Goal: Task Accomplishment & Management: Understand process/instructions

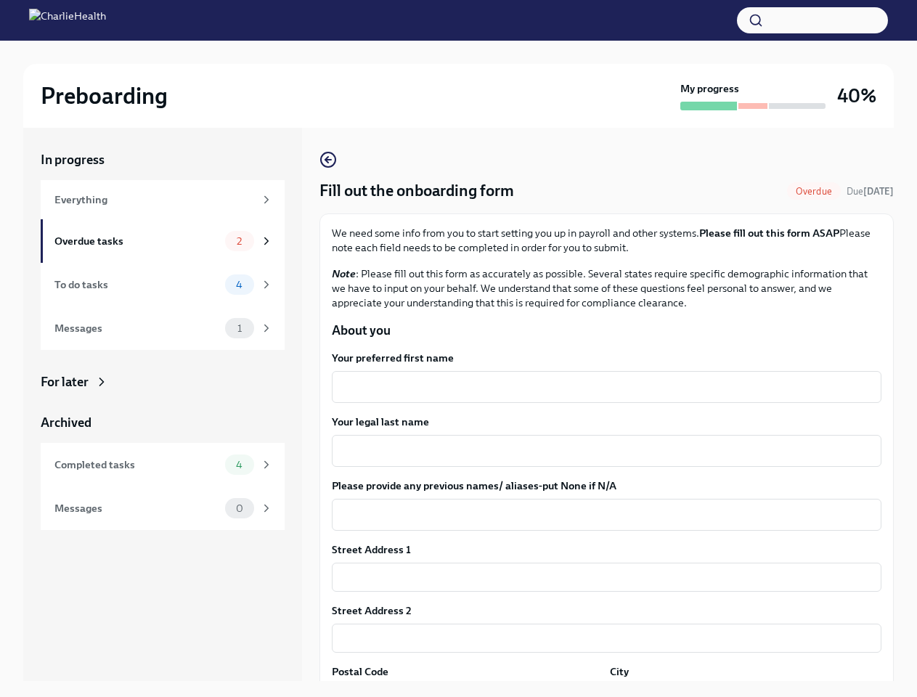
click at [812, 20] on button "button" at bounding box center [812, 20] width 151 height 26
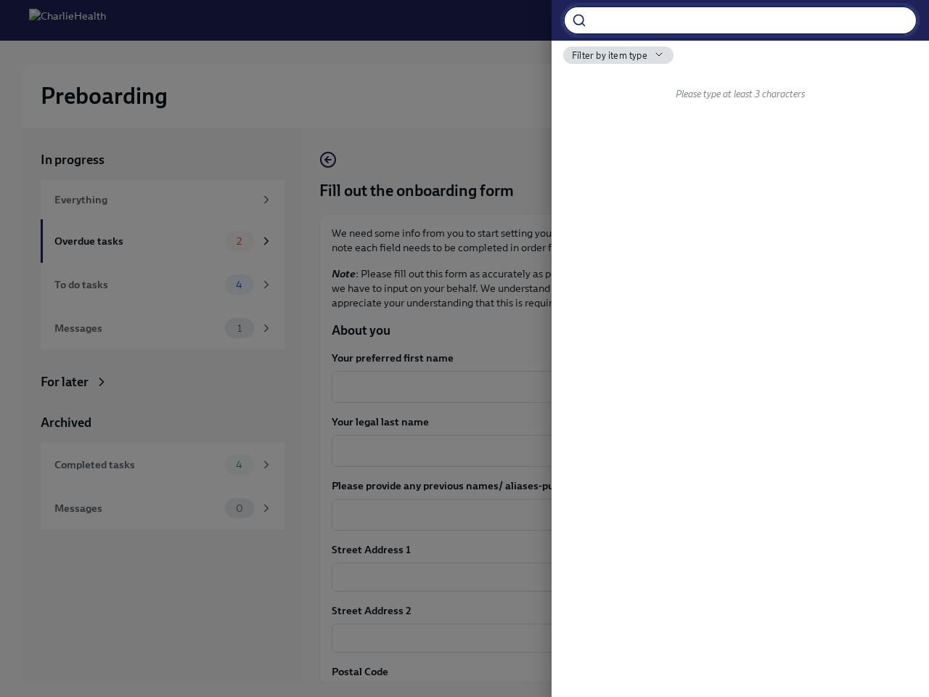
click at [600, 387] on div "​ Filter by item type Please type at least 3 characters" at bounding box center [741, 348] width 378 height 697
click at [600, 451] on div "​ Filter by item type Please type at least 3 characters" at bounding box center [741, 348] width 378 height 697
click at [600, 515] on div "​ Filter by item type Please type at least 3 characters" at bounding box center [741, 348] width 378 height 697
click at [600, 577] on div "​ Filter by item type Please type at least 3 characters" at bounding box center [741, 348] width 378 height 697
click at [600, 638] on div "​ Filter by item type Please type at least 3 characters" at bounding box center [741, 348] width 378 height 697
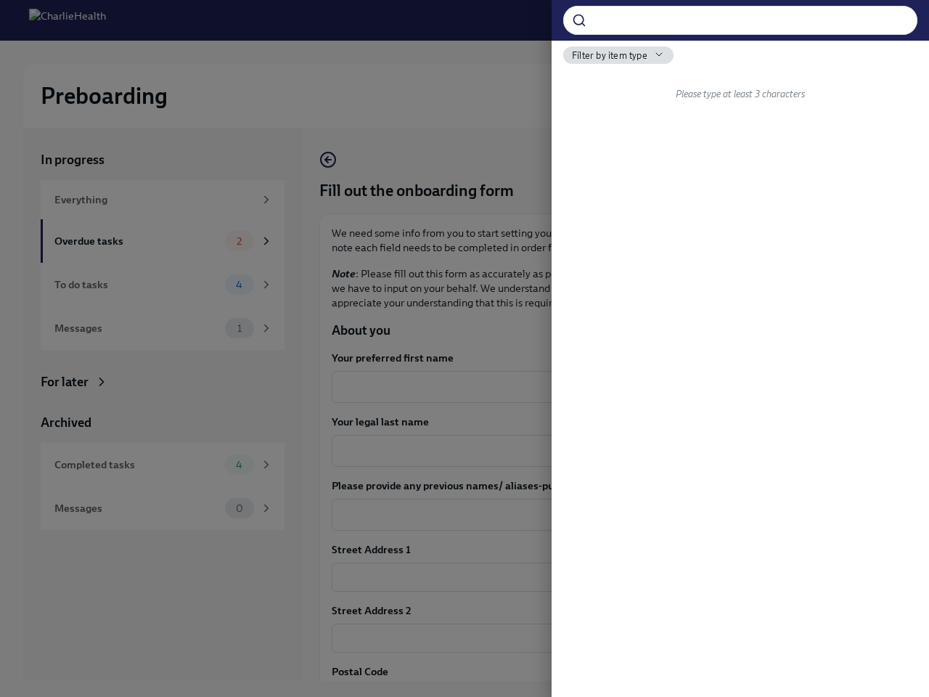
click at [465, 690] on div at bounding box center [464, 348] width 929 height 697
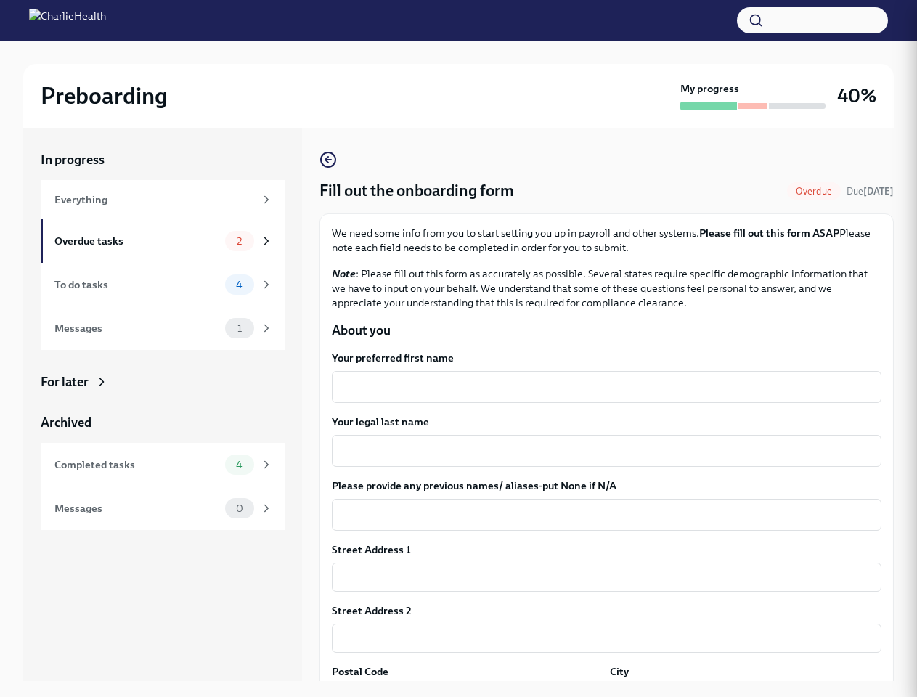
click at [736, 690] on div "In progress Everything Overdue tasks 2 To do tasks 4 Messages 1 For later Archi…" at bounding box center [458, 416] width 871 height 576
